Goal: Task Accomplishment & Management: Manage account settings

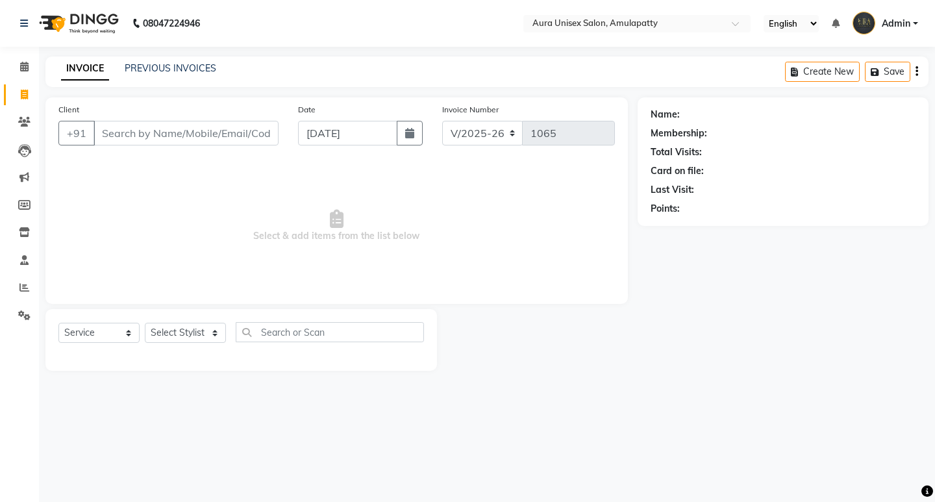
select select "837"
select select "service"
click at [26, 280] on link "Reports" at bounding box center [19, 287] width 31 height 21
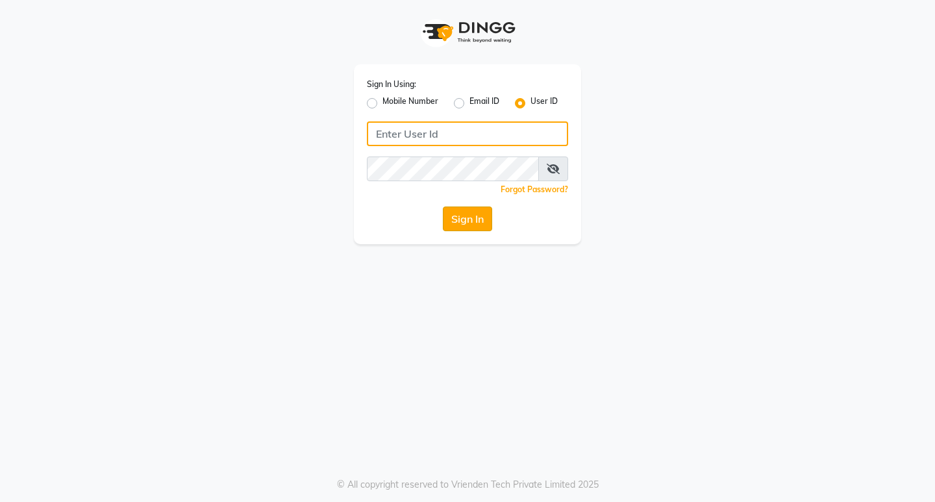
type input "aurasalon"
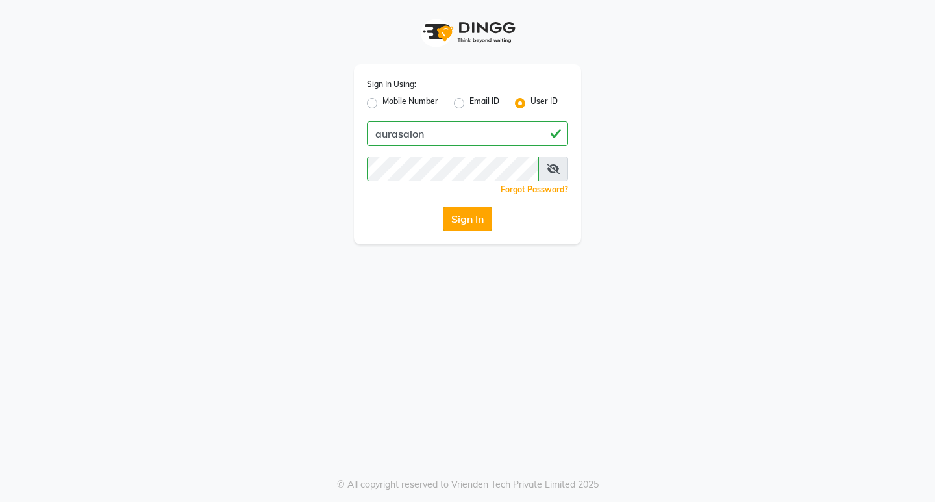
click at [474, 218] on button "Sign In" at bounding box center [467, 219] width 49 height 25
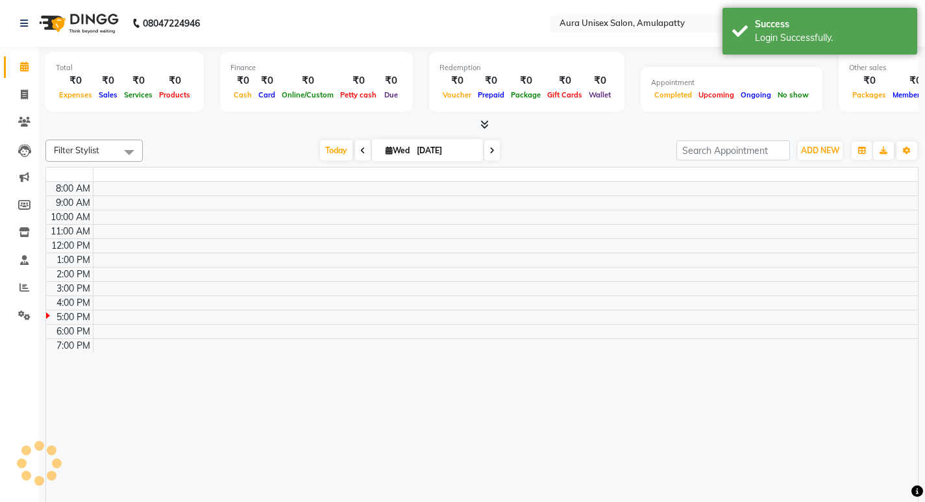
select select "en"
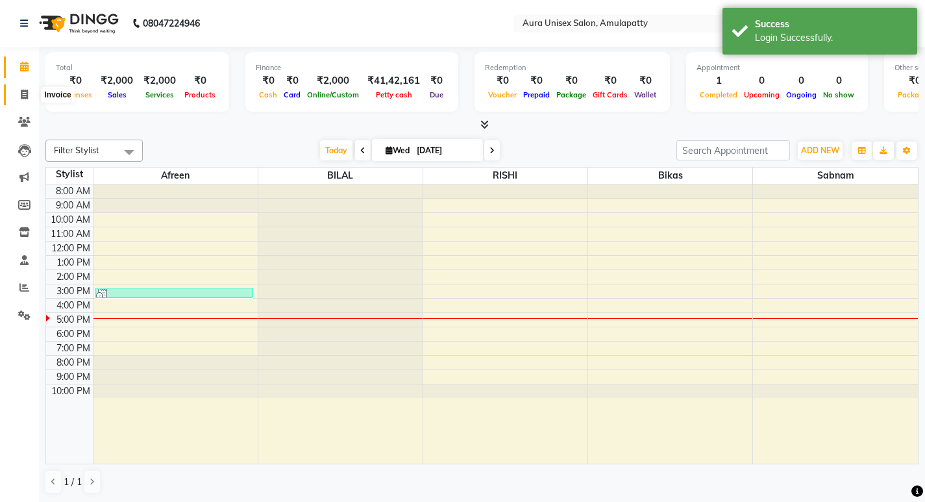
click at [25, 96] on icon at bounding box center [24, 95] width 7 height 10
select select "service"
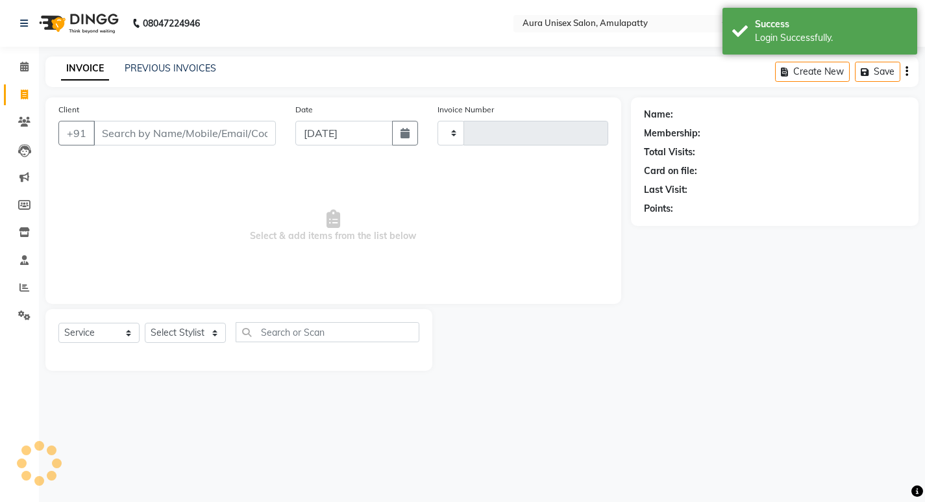
type input "1065"
select select "837"
click at [22, 67] on icon at bounding box center [24, 67] width 8 height 10
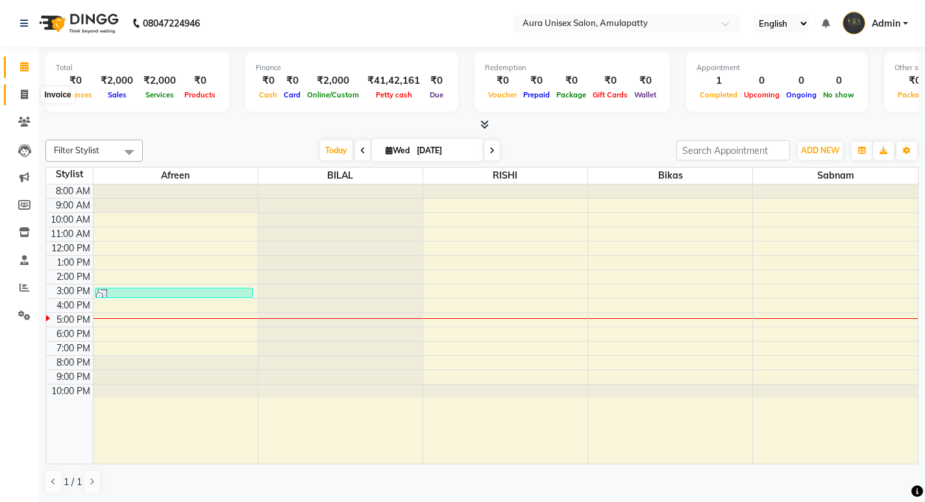
click at [21, 94] on icon at bounding box center [24, 95] width 7 height 10
select select "service"
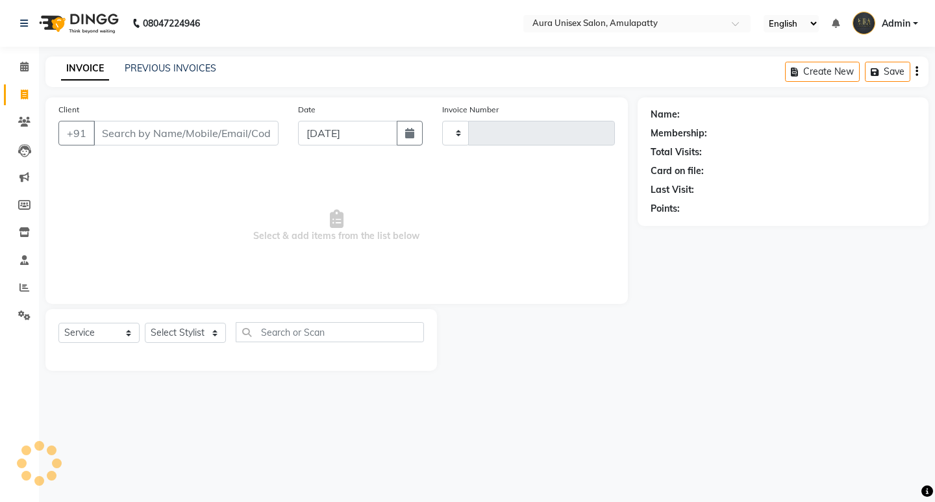
type input "1065"
select select "837"
click at [131, 136] on input "Client" at bounding box center [186, 133] width 185 height 25
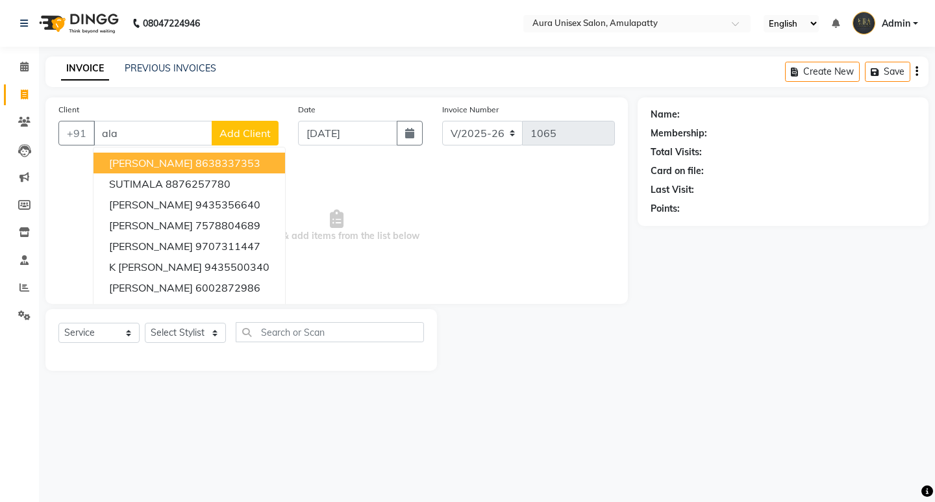
click at [135, 129] on input "ala" at bounding box center [153, 133] width 119 height 25
type input "a"
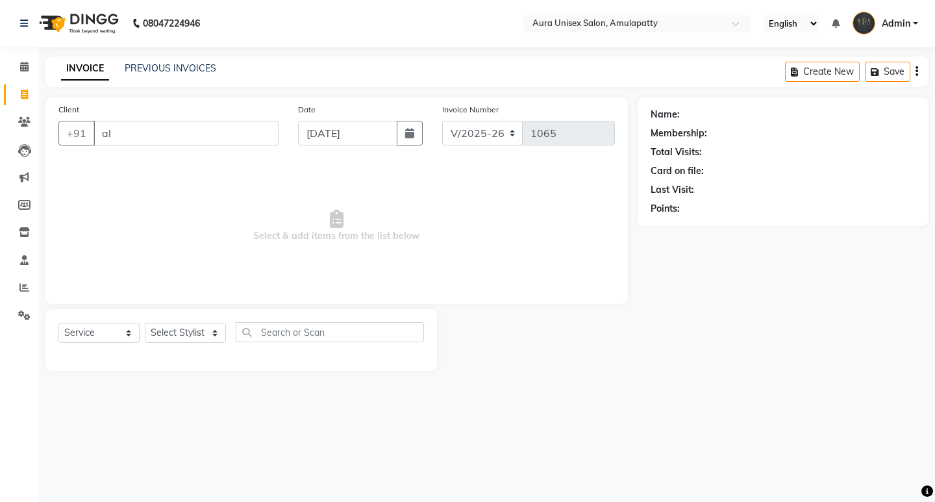
type input "a"
click at [179, 336] on select "Select Stylist afreen bikas BILAL RISHI Sabnam" at bounding box center [185, 333] width 81 height 20
click at [145, 323] on select "Select Stylist afreen bikas BILAL RISHI Sabnam" at bounding box center [185, 333] width 81 height 20
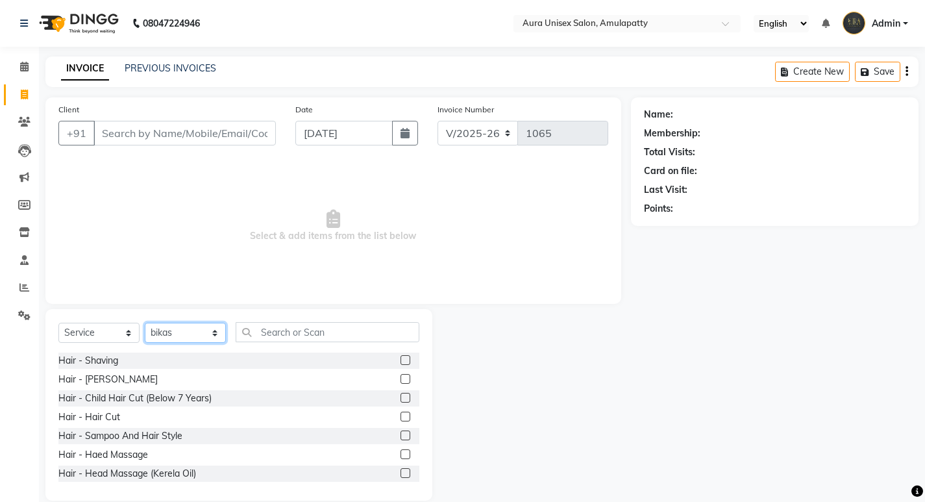
click at [183, 332] on select "Select Stylist afreen bikas BILAL RISHI Sabnam" at bounding box center [185, 333] width 81 height 20
select select "71787"
click at [145, 323] on select "Select Stylist afreen bikas BILAL RISHI Sabnam" at bounding box center [185, 333] width 81 height 20
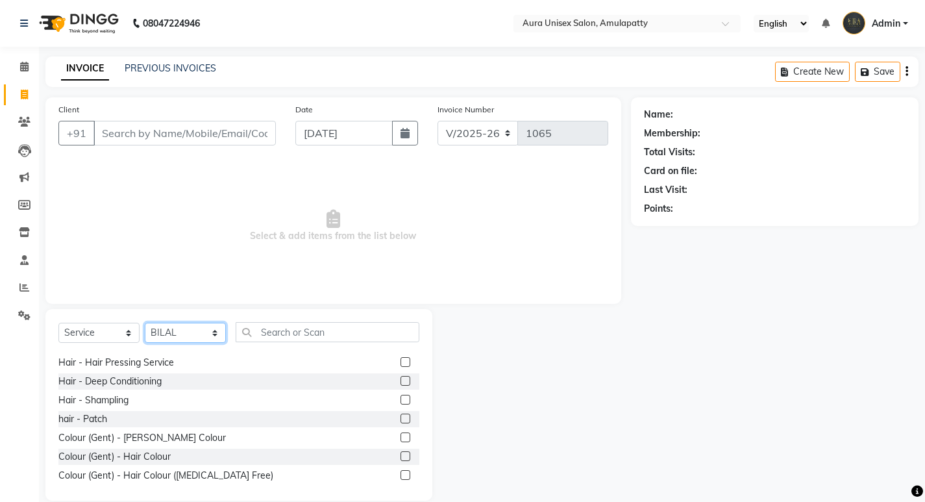
scroll to position [65, 0]
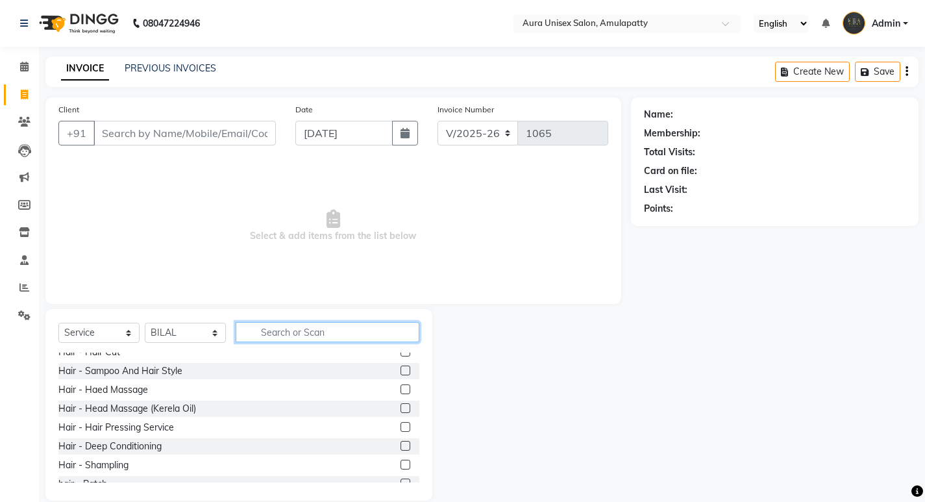
click at [261, 336] on input "text" at bounding box center [328, 332] width 184 height 20
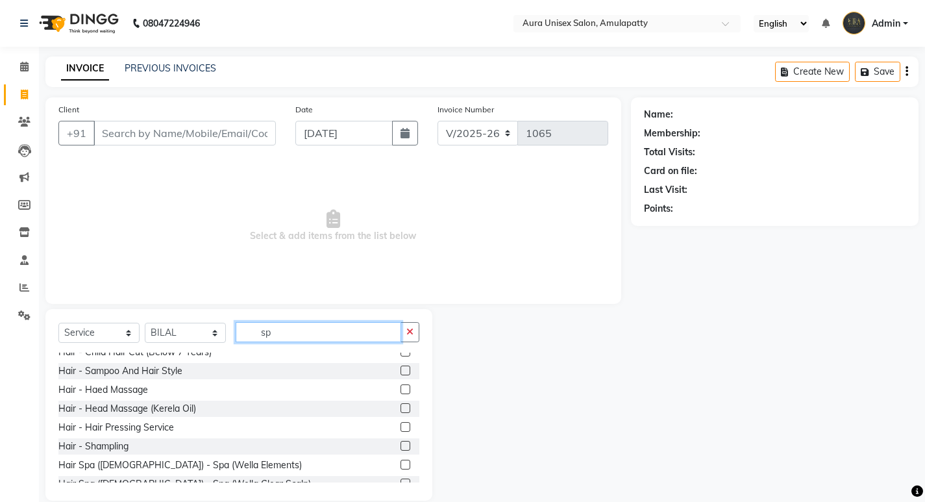
scroll to position [0, 0]
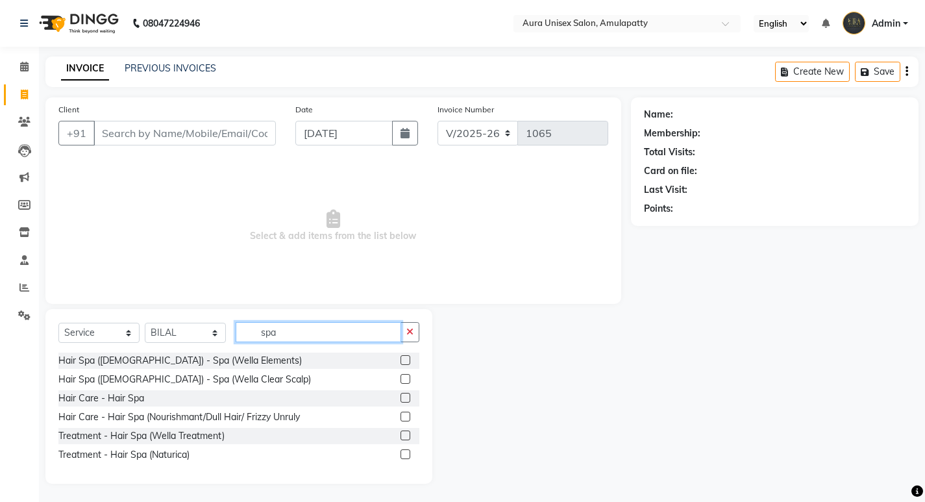
type input "spa"
click at [406, 419] on label at bounding box center [406, 417] width 10 height 10
click at [406, 419] on input "checkbox" at bounding box center [405, 417] width 8 height 8
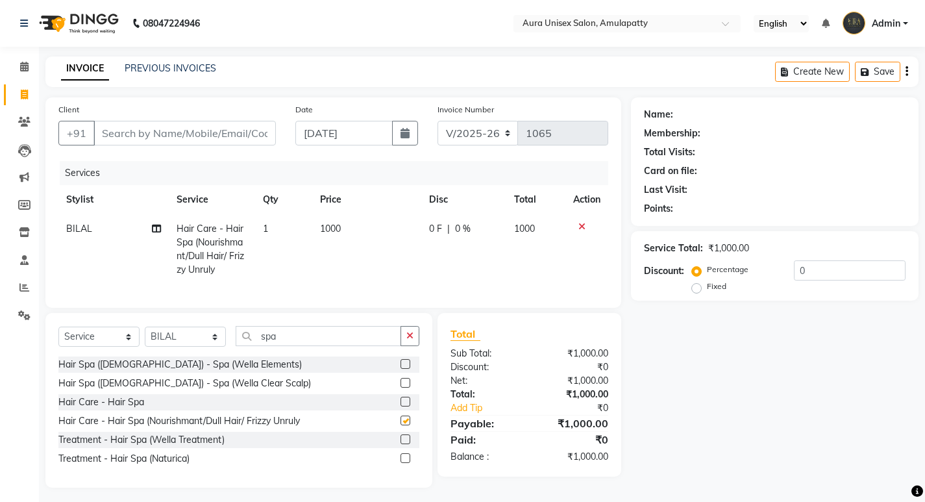
checkbox input "false"
click at [355, 218] on td "1000" at bounding box center [366, 249] width 109 height 70
select select "71787"
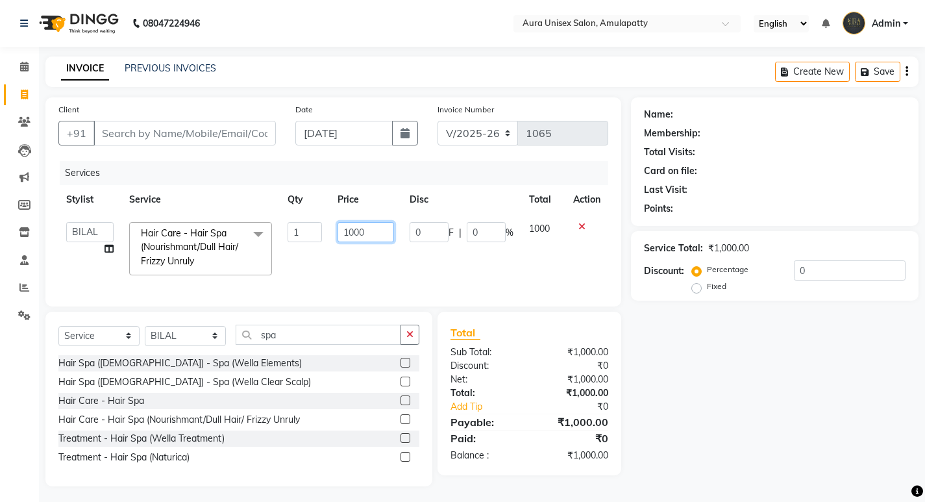
click at [372, 232] on input "1000" at bounding box center [366, 232] width 56 height 20
type input "1"
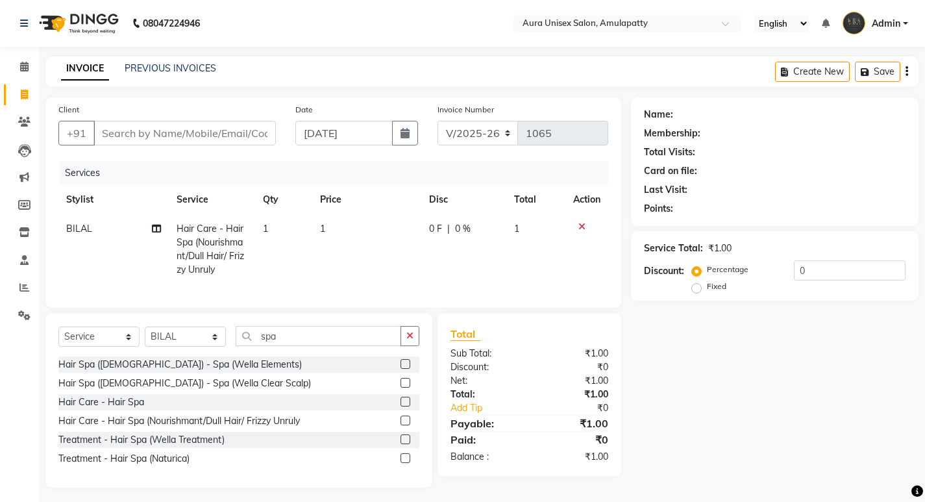
click at [580, 225] on icon at bounding box center [582, 226] width 7 height 9
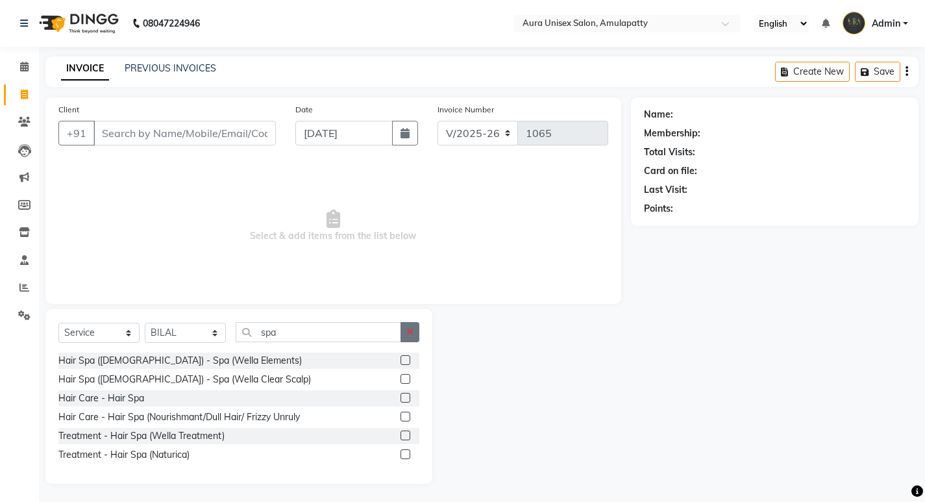
click at [408, 335] on icon "button" at bounding box center [410, 331] width 7 height 9
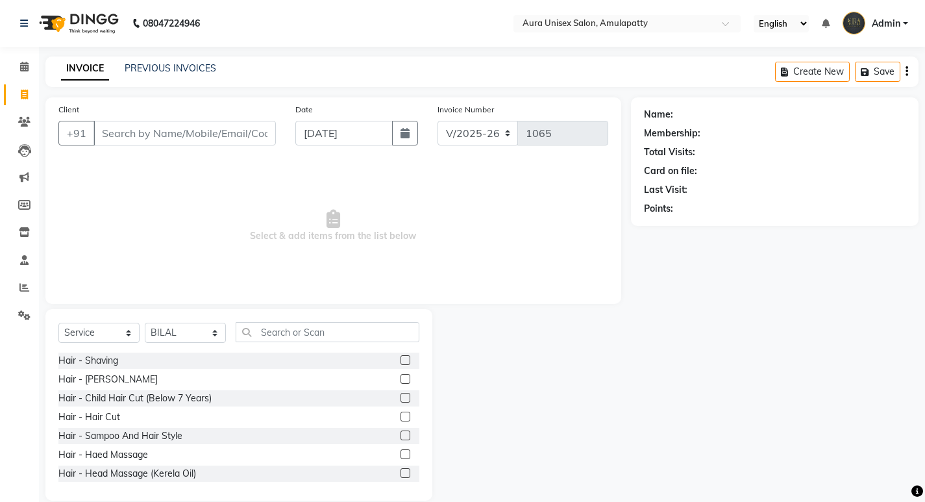
click at [401, 414] on label at bounding box center [406, 417] width 10 height 10
click at [401, 414] on input "checkbox" at bounding box center [405, 417] width 8 height 8
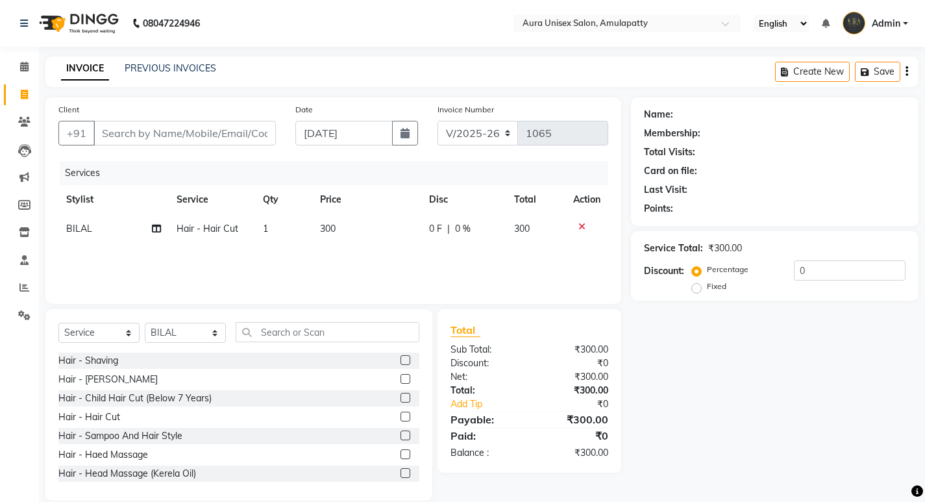
click at [401, 414] on label at bounding box center [406, 417] width 10 height 10
click at [401, 414] on input "checkbox" at bounding box center [405, 417] width 8 height 8
checkbox input "false"
click at [341, 253] on td "300" at bounding box center [366, 258] width 109 height 29
select select "71787"
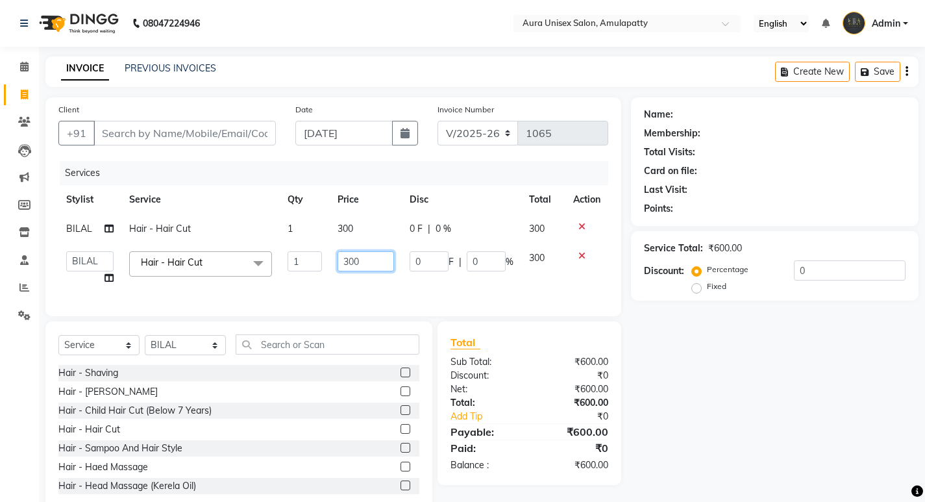
click at [364, 268] on input "300" at bounding box center [366, 261] width 56 height 20
type input "3"
type input "250"
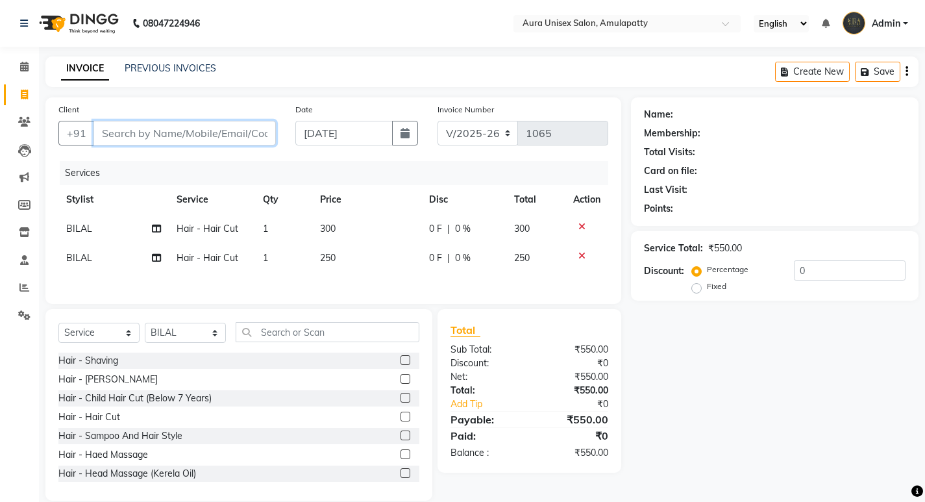
click at [112, 136] on input "Client" at bounding box center [185, 133] width 182 height 25
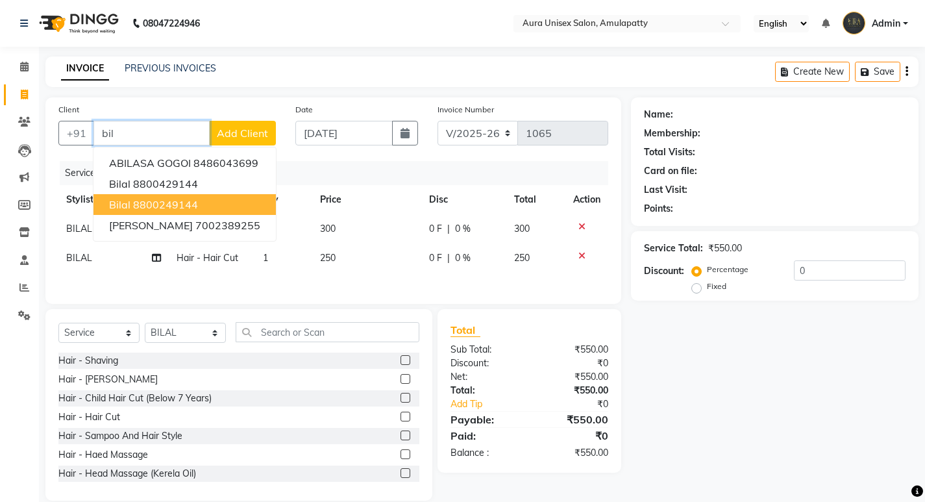
click at [170, 203] on ngb-highlight "8800249144" at bounding box center [165, 204] width 65 height 13
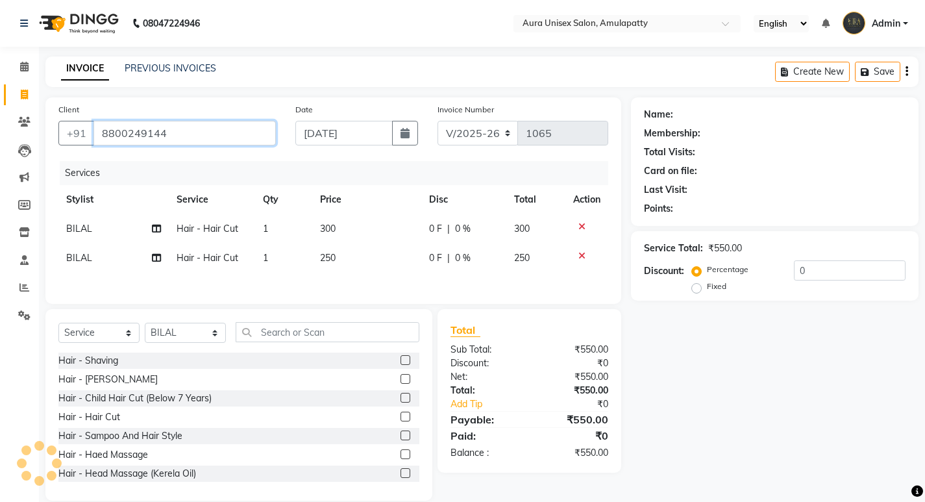
type input "8800249144"
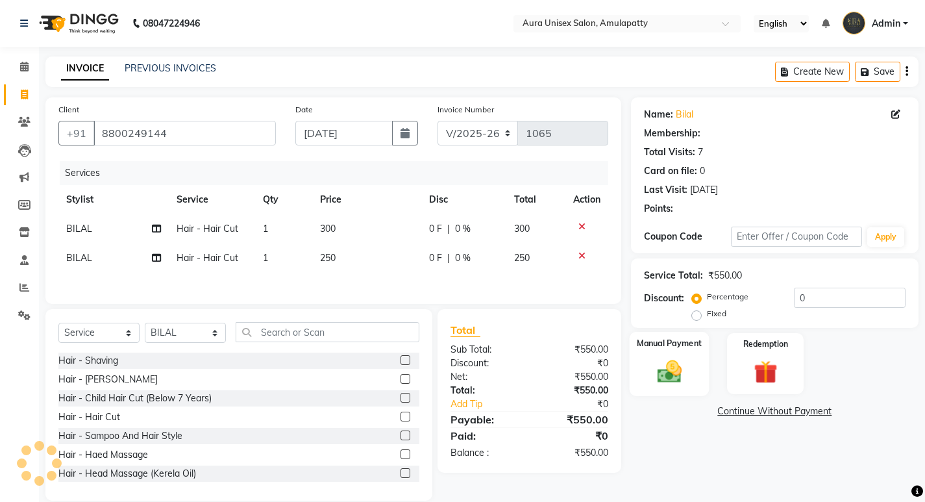
click at [673, 383] on img at bounding box center [669, 371] width 40 height 28
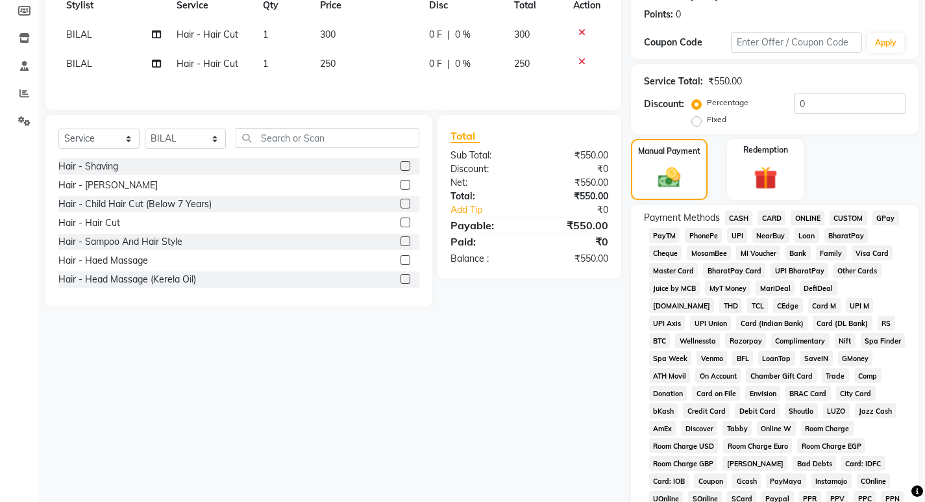
scroll to position [195, 0]
click at [885, 216] on span "GPay" at bounding box center [886, 217] width 27 height 15
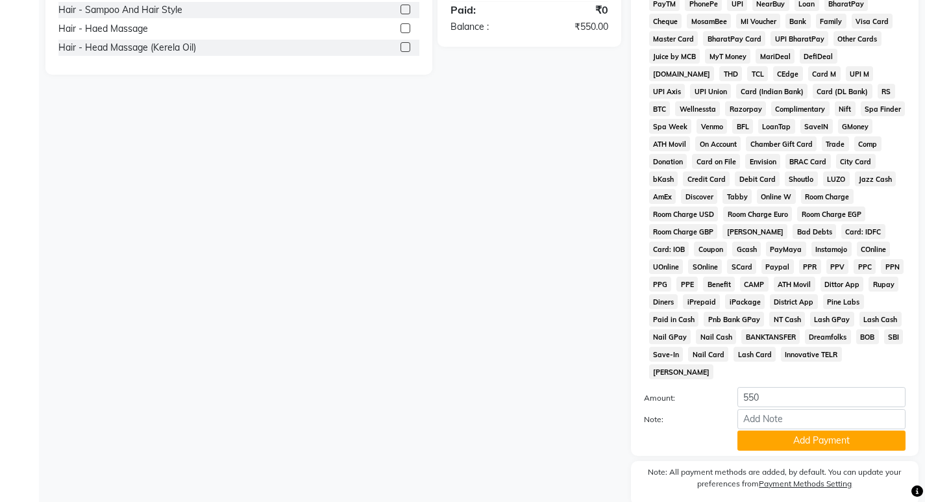
scroll to position [458, 0]
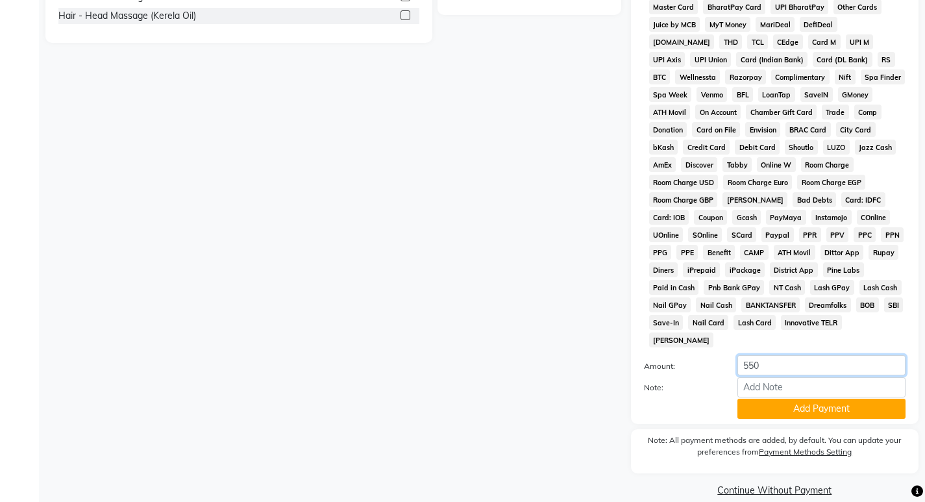
click at [818, 355] on input "550" at bounding box center [822, 365] width 168 height 20
type input "5"
type input "50"
click at [820, 399] on button "Add Payment" at bounding box center [822, 409] width 168 height 20
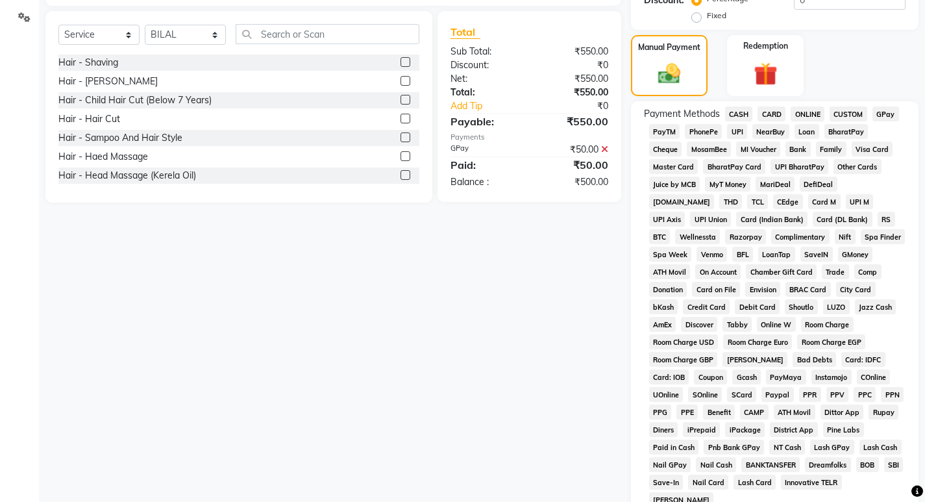
scroll to position [263, 0]
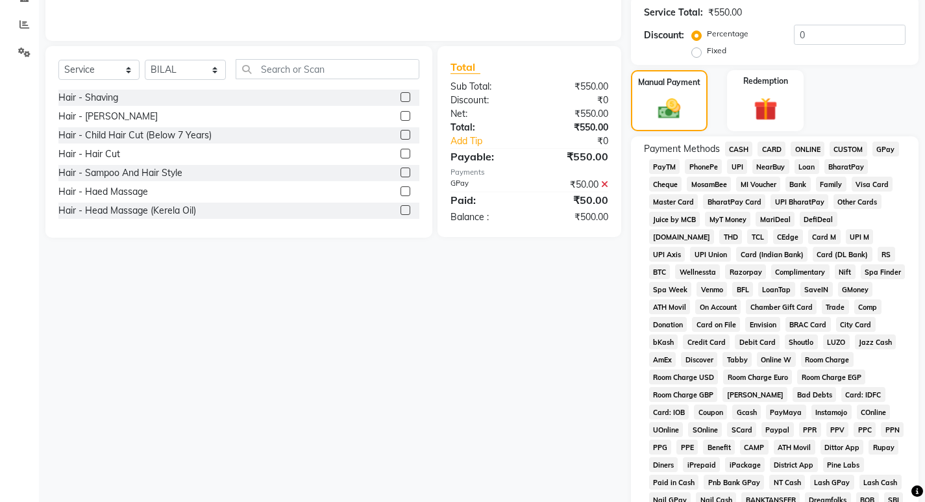
click at [739, 151] on span "CASH" at bounding box center [739, 149] width 28 height 15
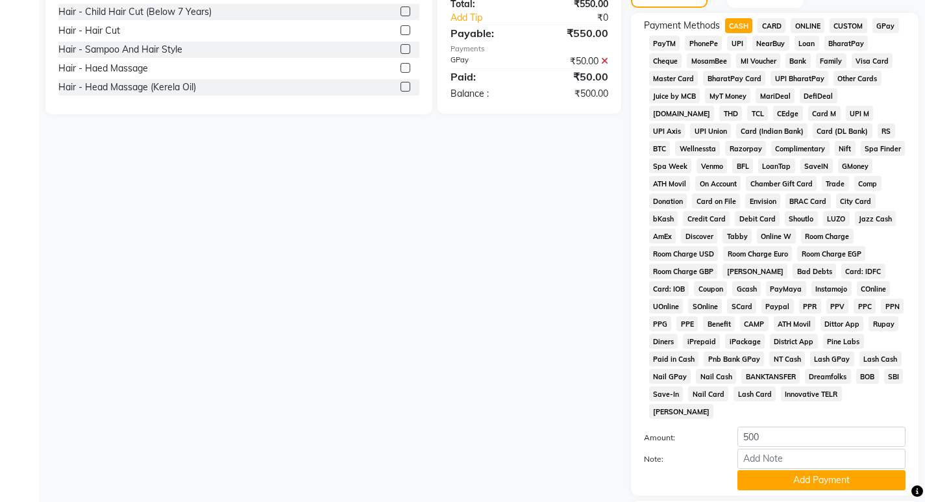
scroll to position [531, 0]
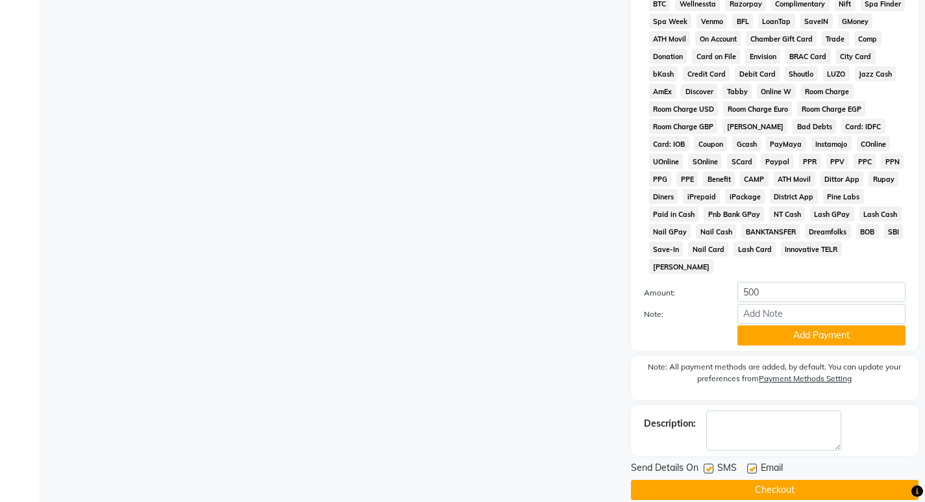
click at [742, 480] on button "Checkout" at bounding box center [775, 490] width 288 height 20
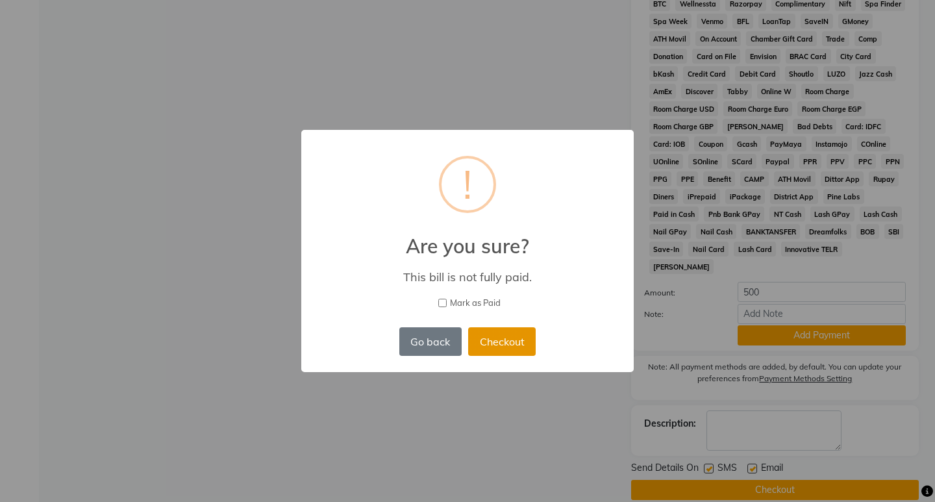
click at [498, 338] on button "Checkout" at bounding box center [502, 341] width 68 height 29
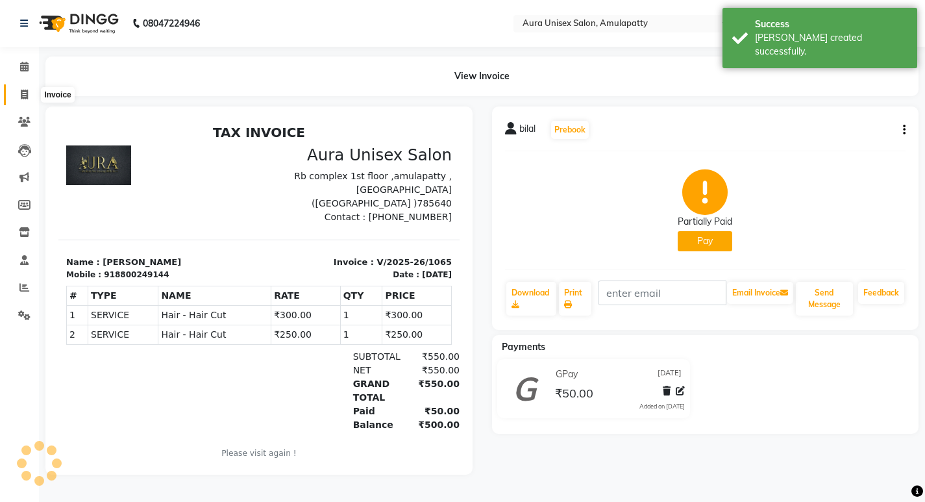
click at [29, 94] on span at bounding box center [24, 95] width 23 height 15
select select "service"
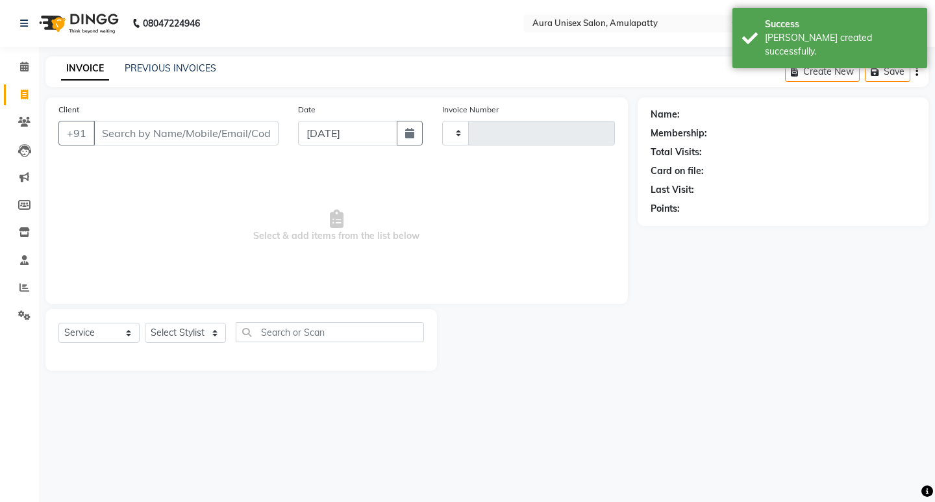
type input "1066"
select select "837"
